Goal: Obtain resource: Obtain resource

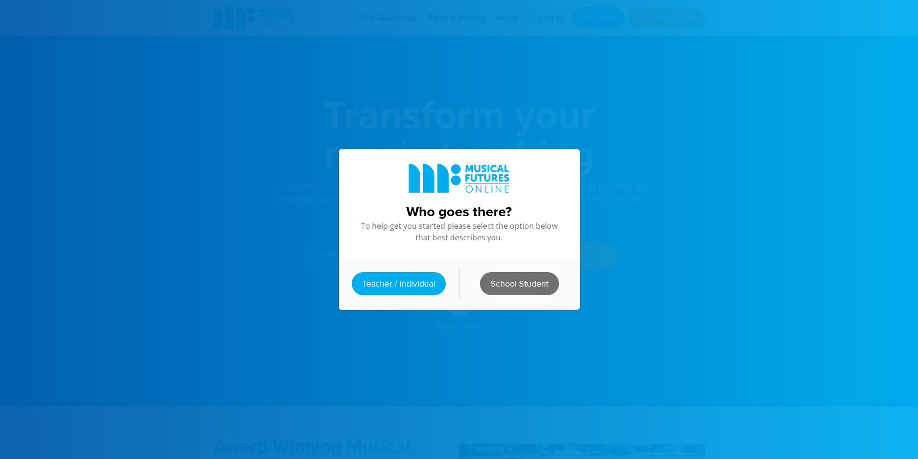
click at [536, 280] on link "School Student" at bounding box center [519, 283] width 79 height 23
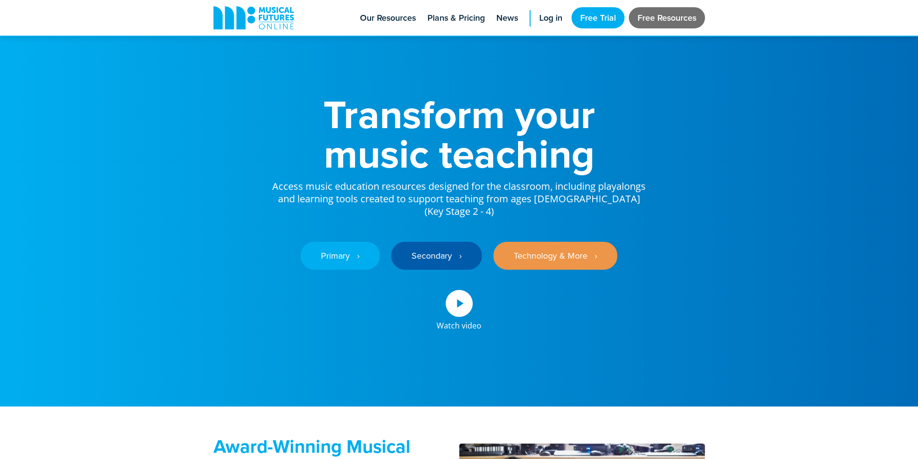
click at [675, 19] on link "Free Resources" at bounding box center [667, 17] width 76 height 21
click at [545, 23] on span "Log in" at bounding box center [550, 18] width 23 height 13
